Goal: Task Accomplishment & Management: Complete application form

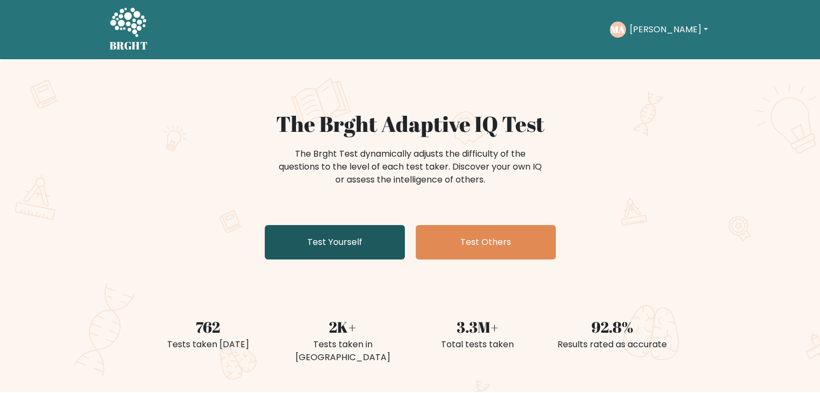
click at [375, 233] on link "Test Yourself" at bounding box center [335, 242] width 140 height 34
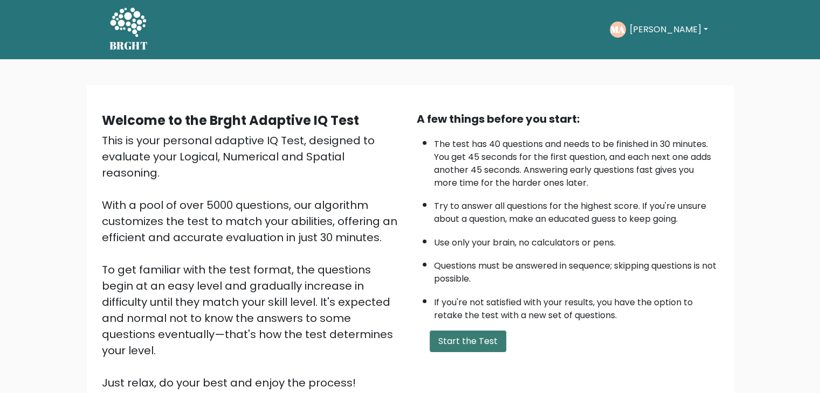
click at [442, 333] on button "Start the Test" at bounding box center [468, 342] width 77 height 22
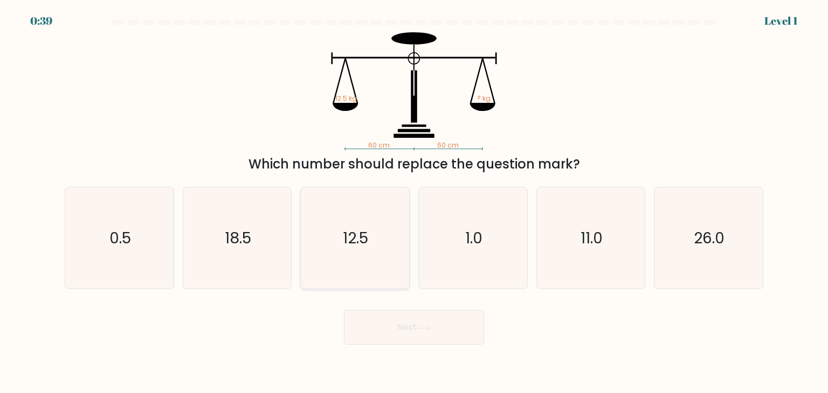
click at [312, 266] on icon "12.5" at bounding box center [354, 238] width 101 height 101
click at [414, 202] on input "c. 12.5" at bounding box center [414, 199] width 1 height 5
radio input "true"
click at [399, 323] on button "Next" at bounding box center [414, 327] width 140 height 34
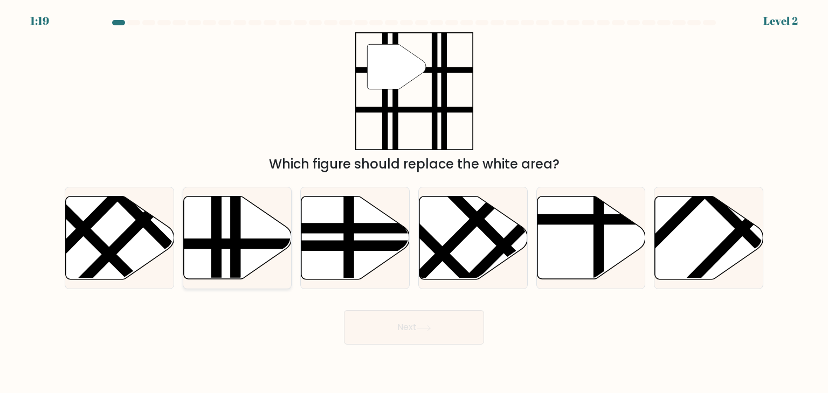
click at [229, 251] on icon at bounding box center [237, 238] width 108 height 83
click at [414, 202] on input "b." at bounding box center [414, 199] width 1 height 5
radio input "true"
click at [390, 320] on button "Next" at bounding box center [414, 327] width 140 height 34
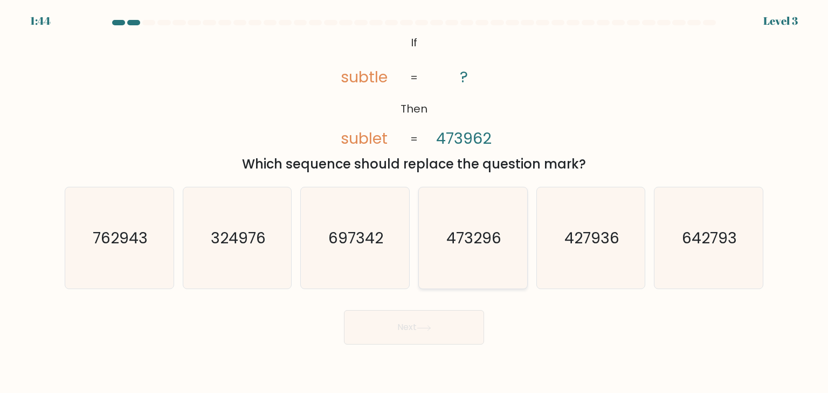
click at [448, 279] on icon "473296" at bounding box center [472, 238] width 101 height 101
click at [414, 202] on input "d. 473296" at bounding box center [414, 199] width 1 height 5
radio input "true"
click at [421, 324] on button "Next" at bounding box center [414, 327] width 140 height 34
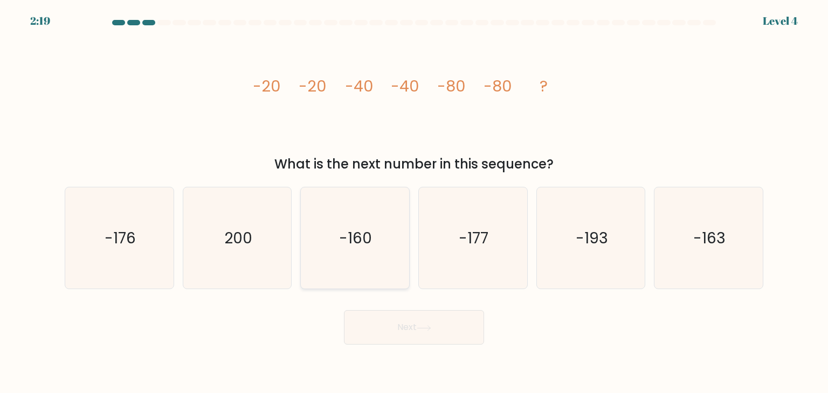
click at [338, 256] on icon "-160" at bounding box center [354, 238] width 101 height 101
click at [414, 202] on input "c. -160" at bounding box center [414, 199] width 1 height 5
radio input "true"
click at [396, 318] on button "Next" at bounding box center [414, 327] width 140 height 34
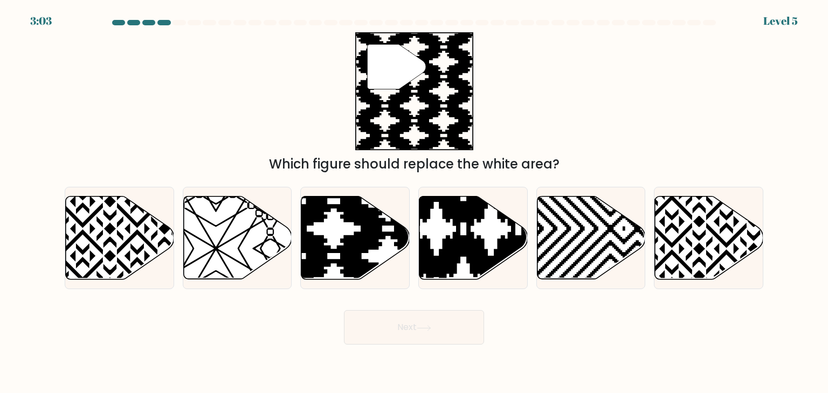
click at [298, 330] on div "Next" at bounding box center [413, 323] width 711 height 43
click at [366, 259] on icon at bounding box center [355, 238] width 108 height 83
click at [414, 202] on input "c." at bounding box center [414, 199] width 1 height 5
radio input "true"
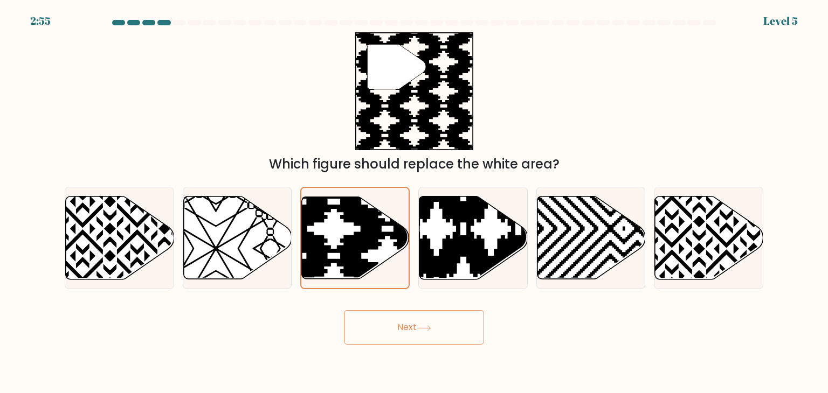
click at [395, 326] on button "Next" at bounding box center [414, 327] width 140 height 34
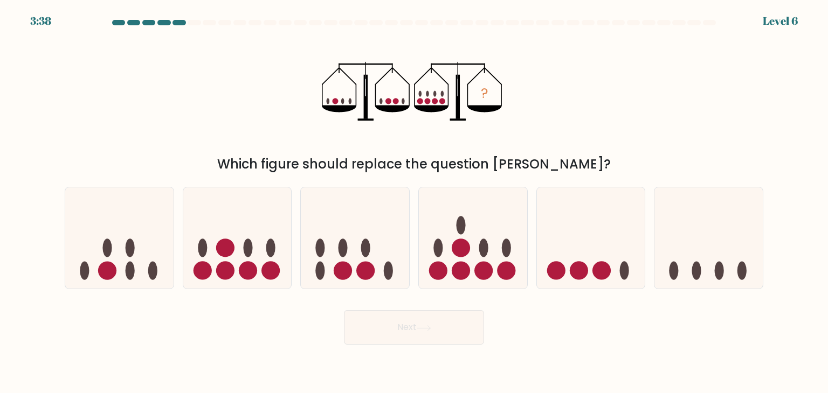
click at [250, 335] on div "Next" at bounding box center [413, 323] width 711 height 43
click at [265, 280] on icon at bounding box center [237, 237] width 108 height 89
click at [414, 202] on input "b." at bounding box center [414, 199] width 1 height 5
radio input "true"
click at [386, 333] on button "Next" at bounding box center [414, 327] width 140 height 34
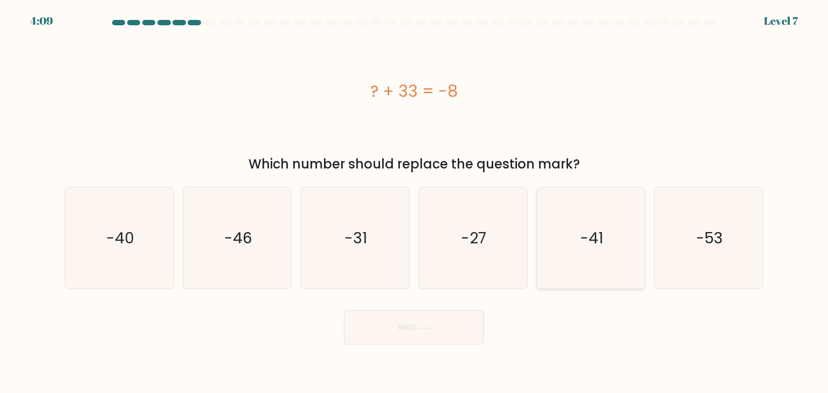
click at [573, 215] on icon "-41" at bounding box center [590, 238] width 101 height 101
click at [414, 202] on input "e. -41" at bounding box center [414, 199] width 1 height 5
radio input "true"
click at [420, 328] on icon at bounding box center [424, 329] width 15 height 6
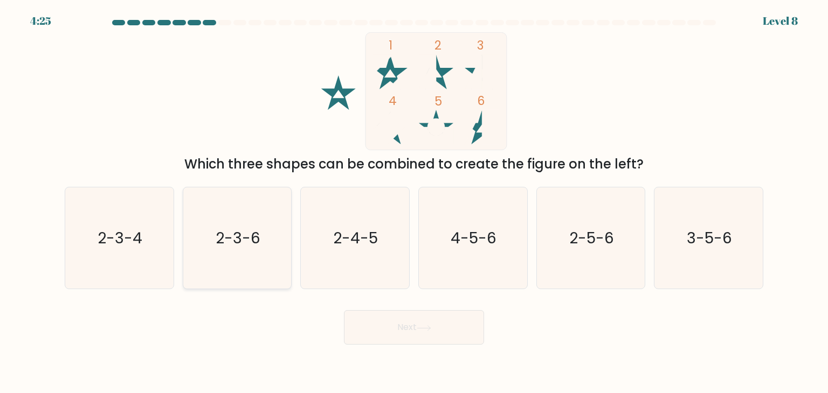
click at [241, 277] on icon "2-3-6" at bounding box center [236, 238] width 101 height 101
click at [414, 202] on input "b. 2-3-6" at bounding box center [414, 199] width 1 height 5
radio input "true"
click at [244, 261] on icon "2-3-6" at bounding box center [237, 238] width 100 height 100
click at [414, 202] on input "b. 2-3-6" at bounding box center [414, 199] width 1 height 5
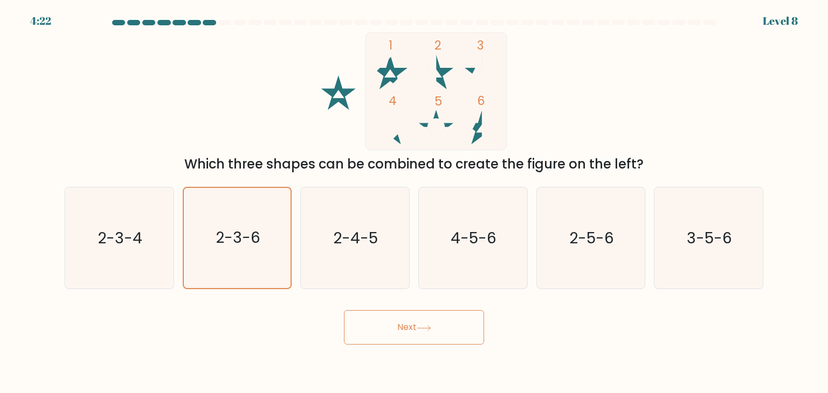
click at [391, 321] on button "Next" at bounding box center [414, 327] width 140 height 34
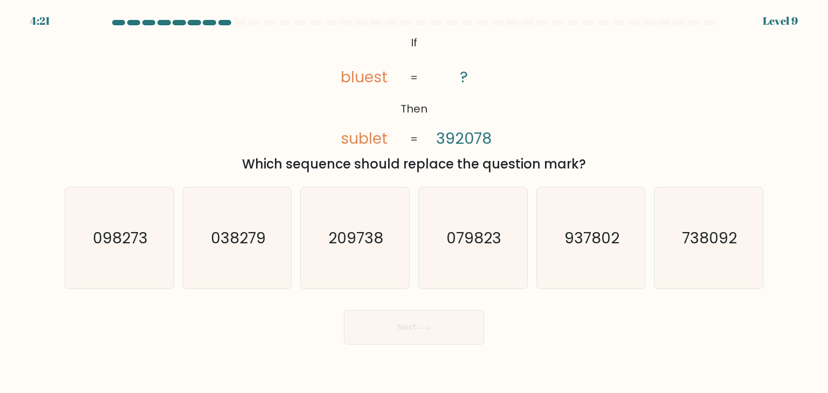
click at [287, 320] on div "Next" at bounding box center [413, 323] width 711 height 43
click at [355, 272] on icon "209738" at bounding box center [354, 238] width 101 height 101
click at [414, 202] on input "c. 209738" at bounding box center [414, 199] width 1 height 5
radio input "true"
click at [390, 339] on button "Next" at bounding box center [414, 327] width 140 height 34
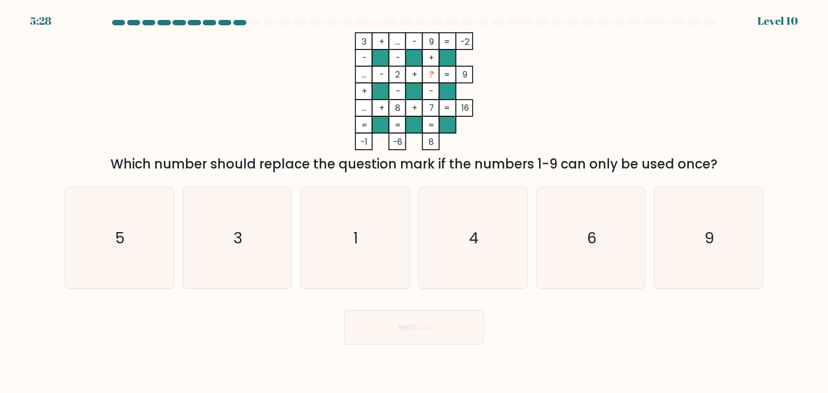
click at [275, 326] on div "Next" at bounding box center [413, 323] width 711 height 43
click at [606, 257] on icon "6" at bounding box center [590, 238] width 101 height 101
click at [414, 202] on input "e. 6" at bounding box center [414, 199] width 1 height 5
radio input "true"
click at [412, 347] on body "5:07 Level 10" at bounding box center [414, 196] width 828 height 393
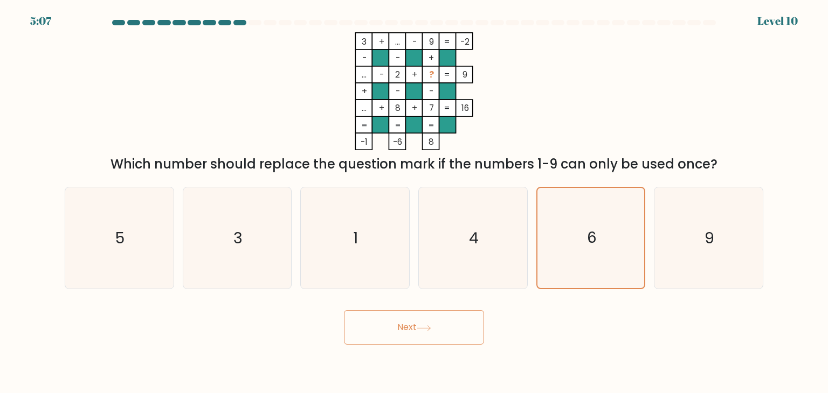
click at [414, 338] on button "Next" at bounding box center [414, 327] width 140 height 34
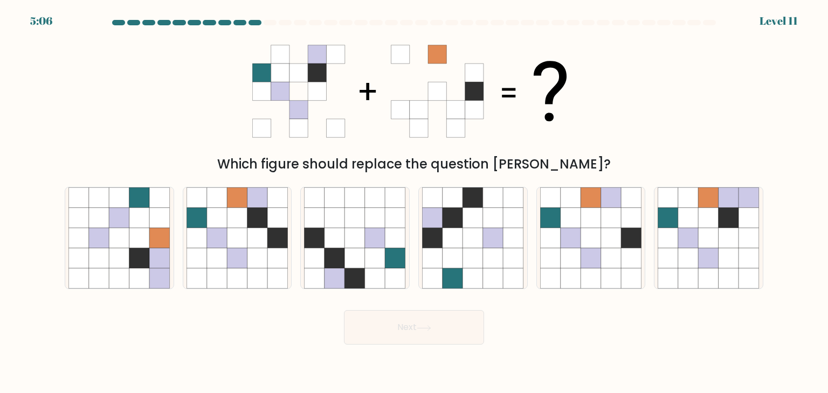
click at [520, 334] on div "Next" at bounding box center [413, 323] width 711 height 43
click at [231, 219] on icon at bounding box center [237, 218] width 20 height 20
click at [414, 202] on input "b." at bounding box center [414, 199] width 1 height 5
radio input "true"
click at [398, 340] on button "Next" at bounding box center [414, 327] width 140 height 34
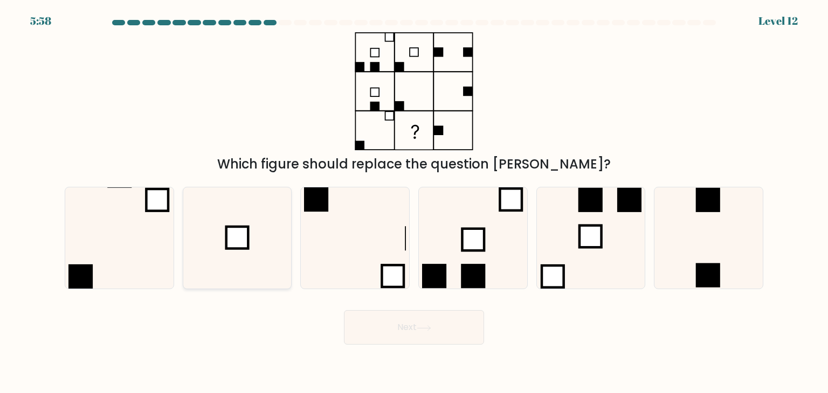
click at [277, 257] on icon at bounding box center [236, 238] width 101 height 101
click at [414, 202] on input "b." at bounding box center [414, 199] width 1 height 5
radio input "true"
click at [349, 340] on button "Next" at bounding box center [414, 327] width 140 height 34
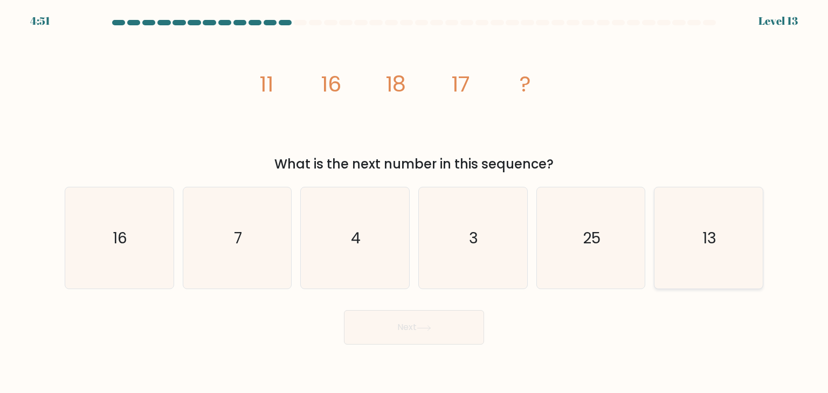
click at [710, 284] on icon "13" at bounding box center [708, 238] width 101 height 101
click at [414, 202] on input "f. 13" at bounding box center [414, 199] width 1 height 5
radio input "true"
click at [408, 351] on body "4:50 Level 13" at bounding box center [414, 196] width 828 height 393
click at [416, 334] on button "Next" at bounding box center [414, 327] width 140 height 34
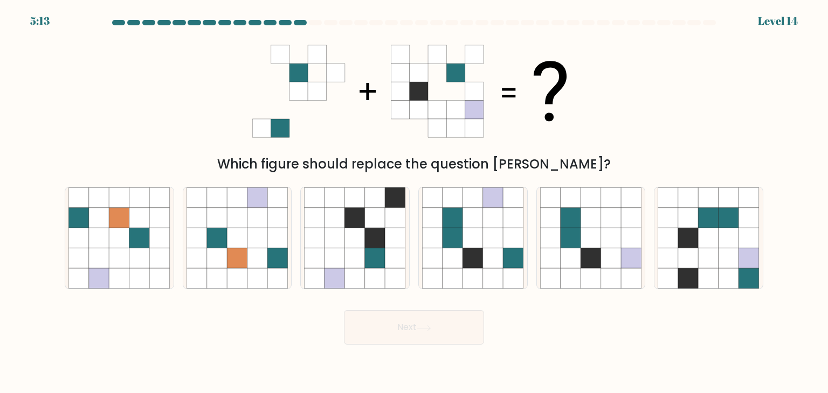
drag, startPoint x: 449, startPoint y: 267, endPoint x: 423, endPoint y: 317, distance: 57.1
click at [449, 268] on icon at bounding box center [452, 258] width 20 height 20
click at [414, 202] on input "d." at bounding box center [414, 199] width 1 height 5
radio input "true"
click at [418, 327] on button "Next" at bounding box center [414, 327] width 140 height 34
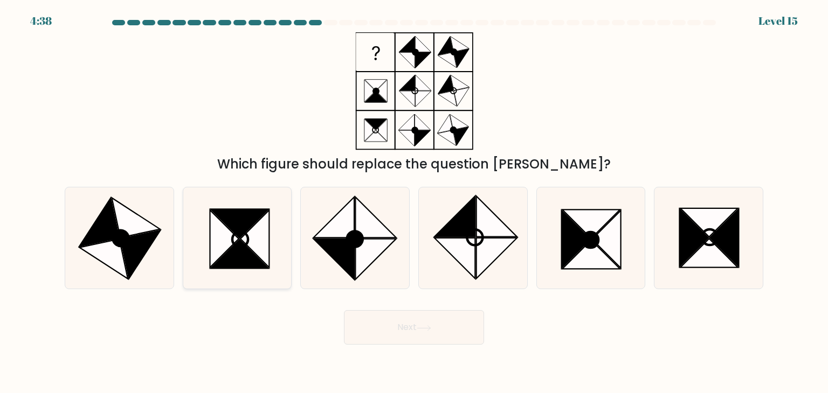
click at [226, 242] on icon at bounding box center [224, 239] width 29 height 58
click at [414, 202] on input "b." at bounding box center [414, 199] width 1 height 5
radio input "true"
click at [446, 321] on button "Next" at bounding box center [414, 327] width 140 height 34
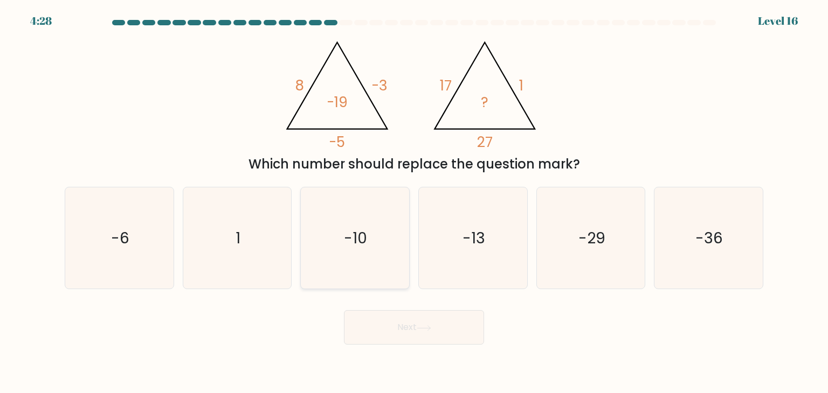
click at [328, 244] on icon "-10" at bounding box center [354, 238] width 101 height 101
click at [414, 202] on input "c. -10" at bounding box center [414, 199] width 1 height 5
radio input "true"
click at [377, 338] on button "Next" at bounding box center [414, 327] width 140 height 34
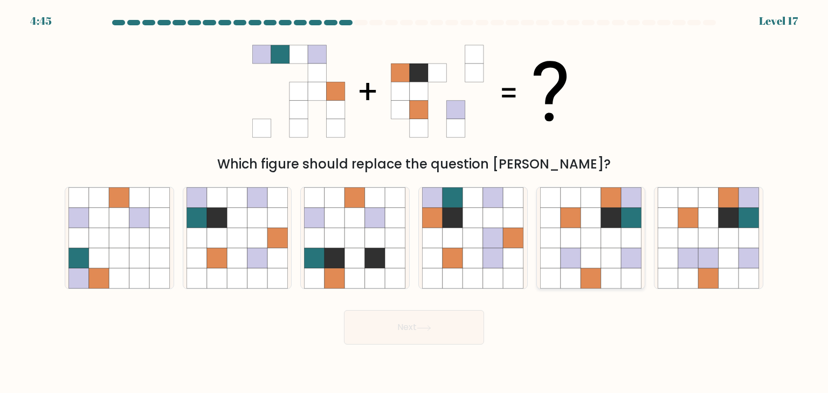
click at [550, 231] on icon at bounding box center [550, 238] width 20 height 20
click at [414, 202] on input "e." at bounding box center [414, 199] width 1 height 5
radio input "true"
click at [470, 321] on button "Next" at bounding box center [414, 327] width 140 height 34
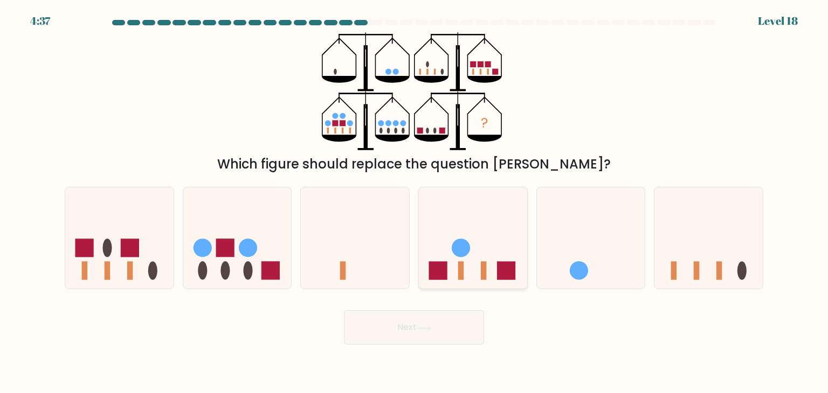
click at [504, 244] on icon at bounding box center [473, 237] width 108 height 89
click at [414, 202] on input "d." at bounding box center [414, 199] width 1 height 5
radio input "true"
click at [447, 327] on button "Next" at bounding box center [414, 327] width 140 height 34
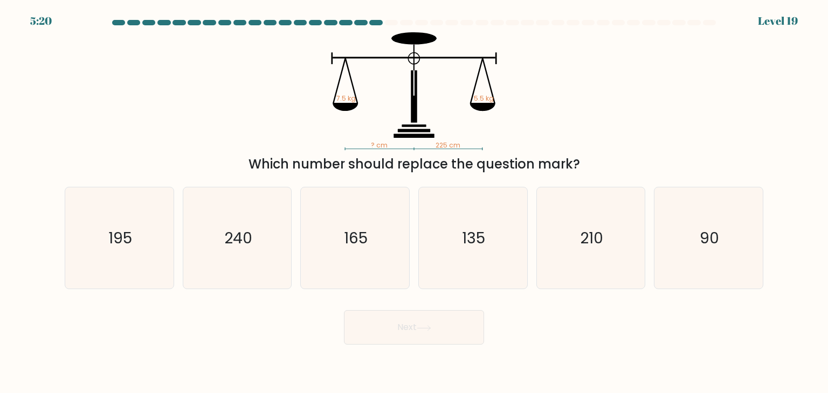
click at [594, 335] on div "Next" at bounding box center [413, 323] width 711 height 43
click at [122, 250] on icon "195" at bounding box center [118, 238] width 101 height 101
click at [414, 202] on input "a. 195" at bounding box center [414, 199] width 1 height 5
radio input "true"
click at [386, 312] on button "Next" at bounding box center [414, 327] width 140 height 34
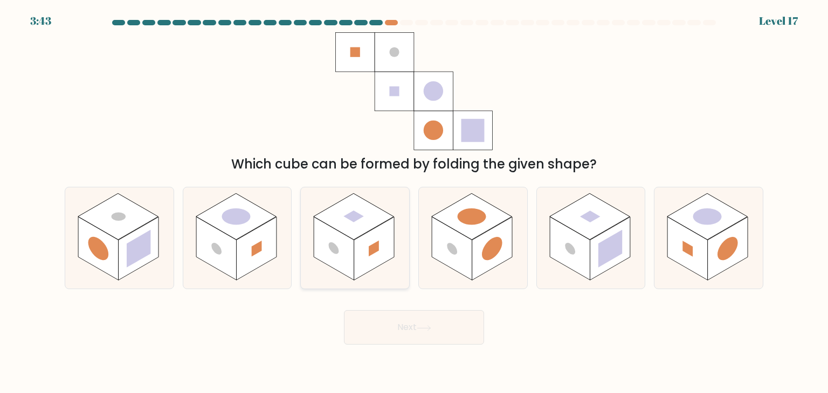
click at [385, 210] on icon at bounding box center [355, 238] width 108 height 101
click at [414, 202] on input "c." at bounding box center [414, 199] width 1 height 5
radio input "true"
click at [383, 339] on button "Next" at bounding box center [414, 327] width 140 height 34
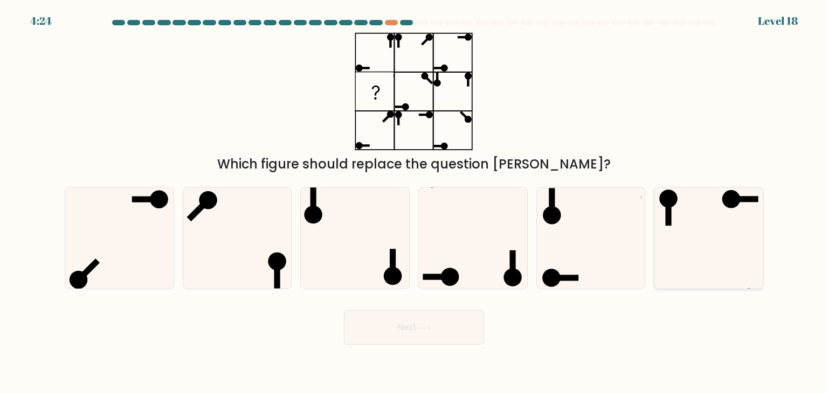
drag, startPoint x: 696, startPoint y: 203, endPoint x: 696, endPoint y: 209, distance: 5.9
click at [696, 209] on icon at bounding box center [708, 238] width 101 height 101
click at [414, 202] on input "f." at bounding box center [414, 199] width 1 height 5
radio input "true"
click at [459, 334] on button "Next" at bounding box center [414, 327] width 140 height 34
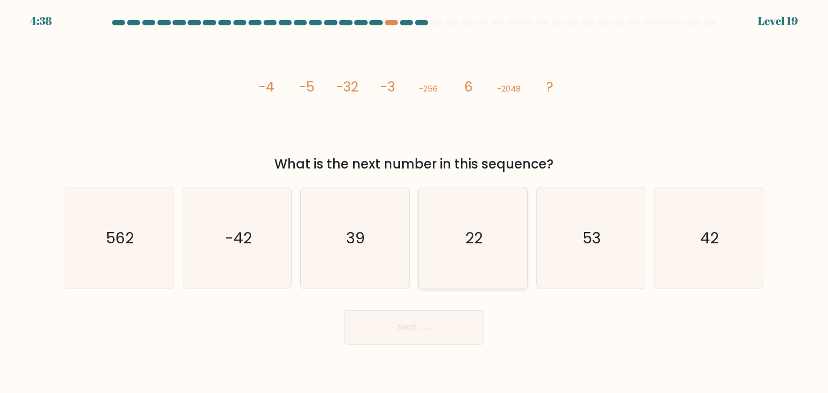
click at [476, 261] on icon "22" at bounding box center [472, 238] width 101 height 101
click at [414, 202] on input "d. 22" at bounding box center [414, 199] width 1 height 5
radio input "true"
click at [466, 314] on button "Next" at bounding box center [414, 327] width 140 height 34
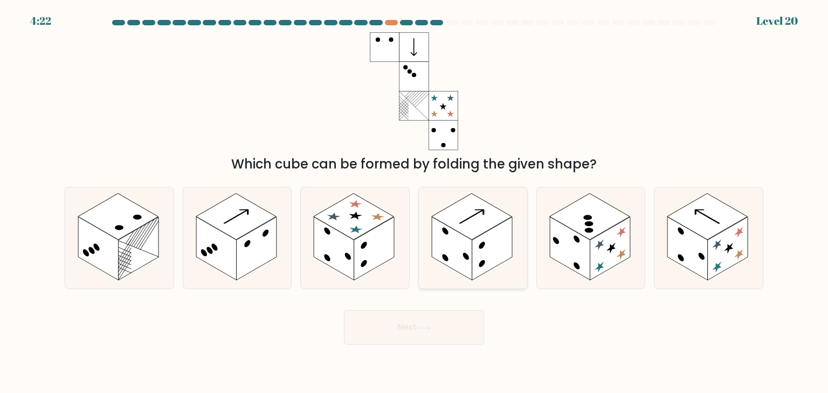
click at [513, 228] on icon at bounding box center [473, 238] width 108 height 101
click at [414, 202] on input "d." at bounding box center [414, 199] width 1 height 5
radio input "true"
click at [418, 328] on button "Next" at bounding box center [414, 327] width 140 height 34
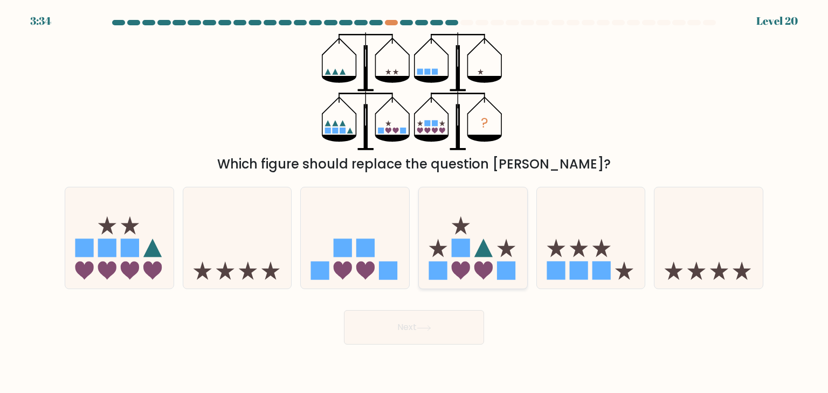
click at [482, 238] on icon at bounding box center [473, 237] width 108 height 89
click at [414, 202] on input "d." at bounding box center [414, 199] width 1 height 5
radio input "true"
click at [426, 336] on button "Next" at bounding box center [414, 327] width 140 height 34
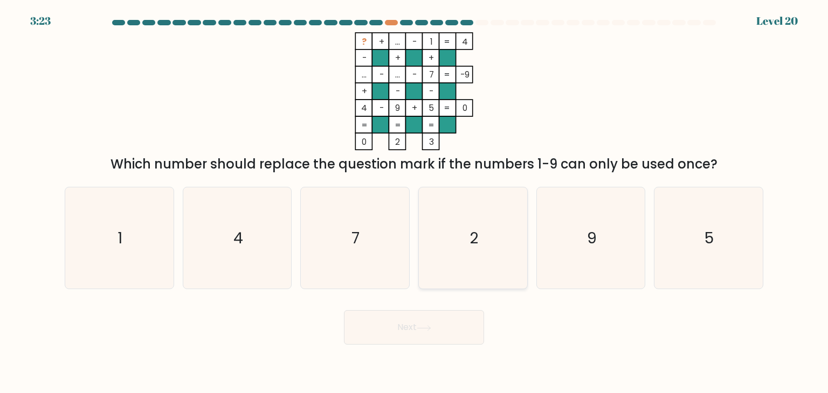
click at [423, 226] on icon "2" at bounding box center [472, 238] width 101 height 101
click at [414, 202] on input "d. 2" at bounding box center [414, 199] width 1 height 5
radio input "true"
click at [425, 337] on button "Next" at bounding box center [414, 327] width 140 height 34
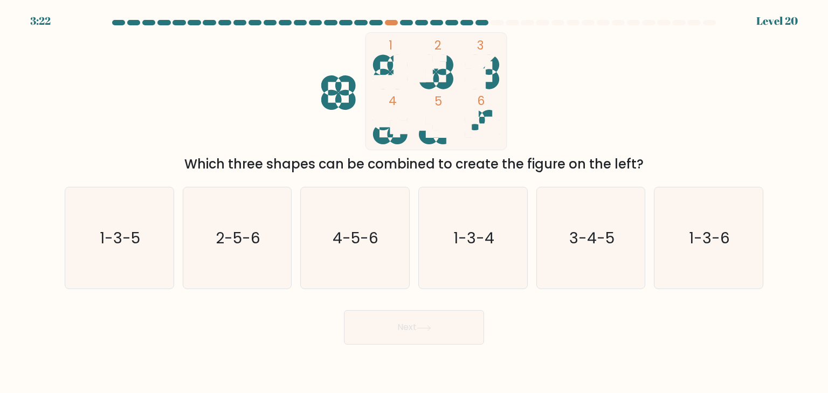
click at [515, 343] on div "Next" at bounding box center [413, 323] width 711 height 43
click at [231, 213] on icon "2-5-6" at bounding box center [236, 238] width 101 height 101
click at [414, 202] on input "b. 2-5-6" at bounding box center [414, 199] width 1 height 5
radio input "true"
drag, startPoint x: 362, startPoint y: 315, endPoint x: 376, endPoint y: 328, distance: 19.5
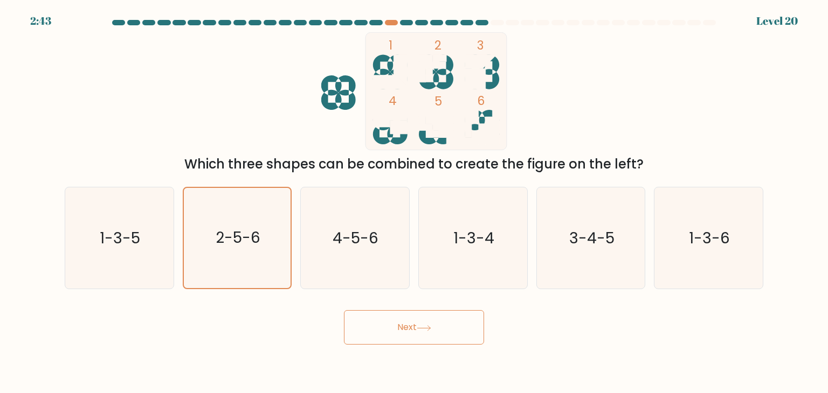
click at [363, 315] on button "Next" at bounding box center [414, 327] width 140 height 34
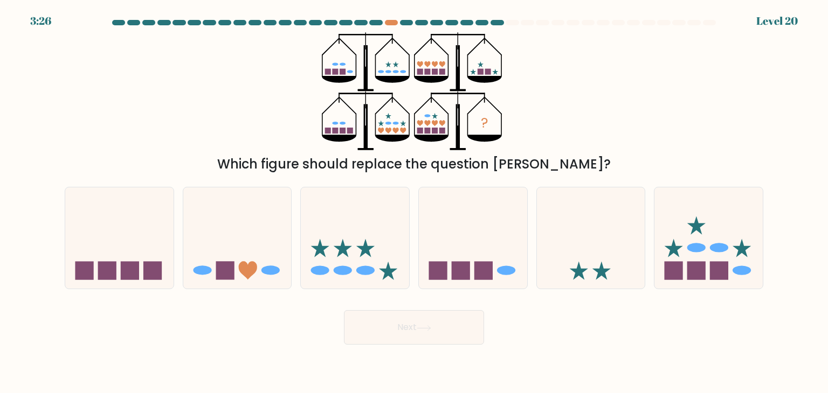
click at [272, 343] on div "Next" at bounding box center [413, 323] width 711 height 43
click at [682, 240] on icon at bounding box center [708, 237] width 108 height 89
click at [414, 202] on input "f." at bounding box center [414, 199] width 1 height 5
radio input "true"
click at [437, 337] on button "Next" at bounding box center [414, 327] width 140 height 34
